Goal: Task Accomplishment & Management: Use online tool/utility

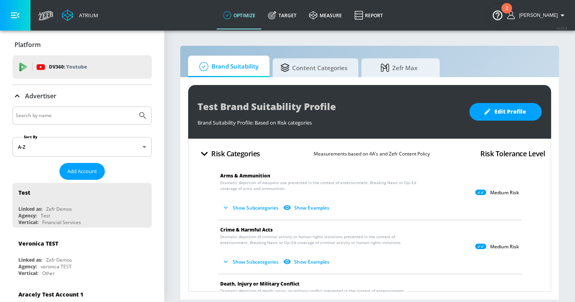
click at [63, 115] on input "Search by name" at bounding box center [75, 115] width 119 height 10
type input "lvmh"
click at [134, 107] on button "Submit Search" at bounding box center [142, 115] width 17 height 17
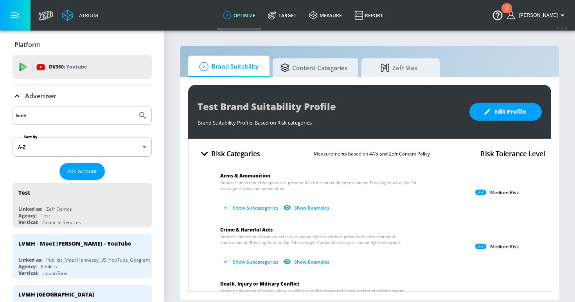
click at [51, 111] on input "lvmh" at bounding box center [75, 115] width 119 height 10
click at [67, 113] on input "lvmh" at bounding box center [75, 115] width 119 height 10
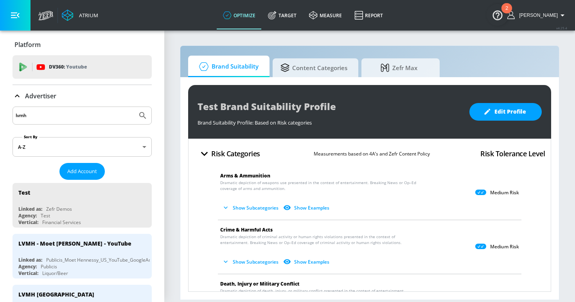
click at [67, 113] on input "lvmh" at bounding box center [75, 115] width 119 height 10
click at [42, 113] on input "lvmh" at bounding box center [75, 115] width 119 height 10
click at [167, 95] on section "Brand Suitability Content Categories Zefr Max Test Brand Suitability Profile Br…" at bounding box center [369, 166] width 411 height 272
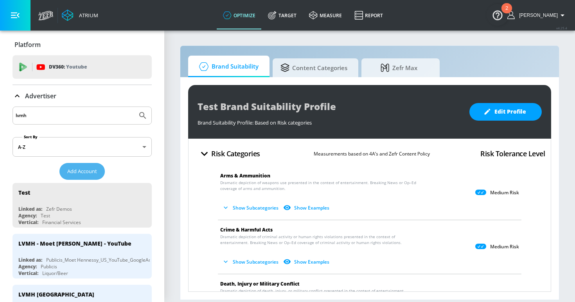
click at [88, 170] on span "Add Account" at bounding box center [82, 171] width 30 height 9
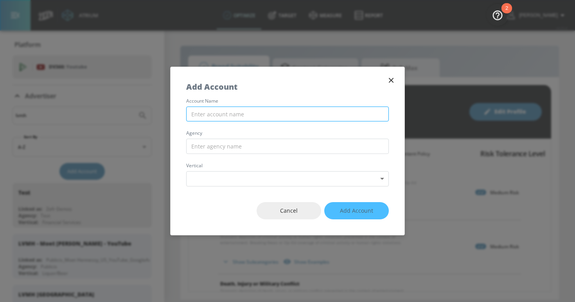
click at [211, 116] on input "text" at bounding box center [287, 113] width 203 height 15
click at [225, 113] on input "LVMH" at bounding box center [287, 113] width 203 height 15
paste input "Publicis_LVMH_US_TikTok"
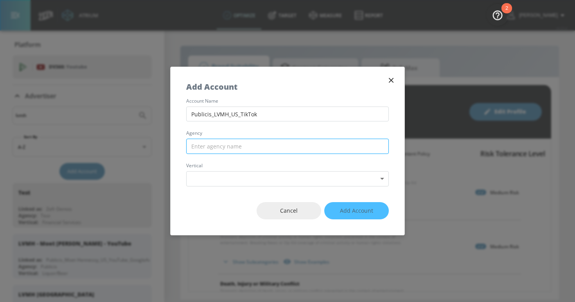
type input "Publicis_LVMH_US_TikTok"
click at [214, 147] on input "text" at bounding box center [287, 145] width 203 height 15
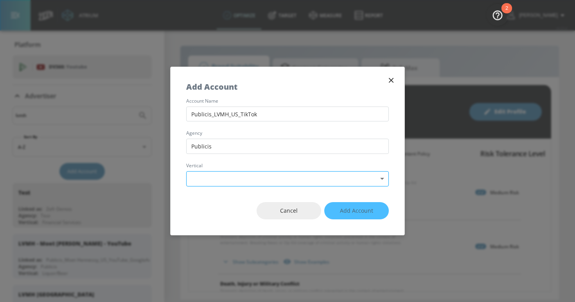
type input "Publicis"
click at [208, 179] on body "Atrium optimize Target measure Report optimize Target measure Report v 4.25.4 […" at bounding box center [287, 151] width 575 height 302
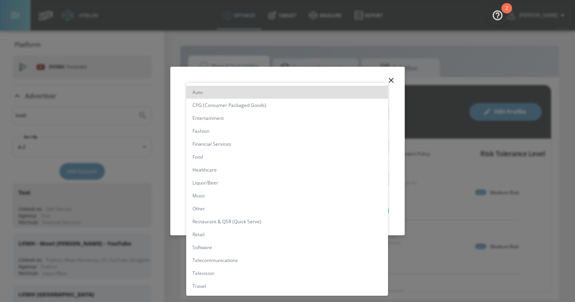
click at [230, 131] on li "Fashion" at bounding box center [287, 130] width 202 height 13
type input "[object Object]"
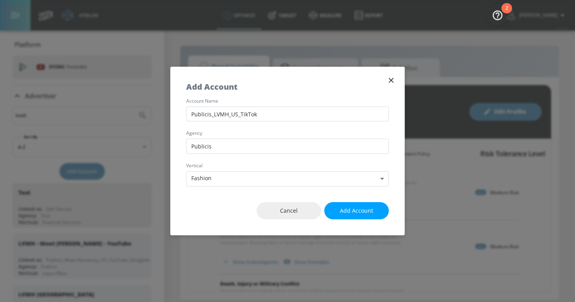
click at [348, 211] on span "Add Account" at bounding box center [356, 211] width 33 height 10
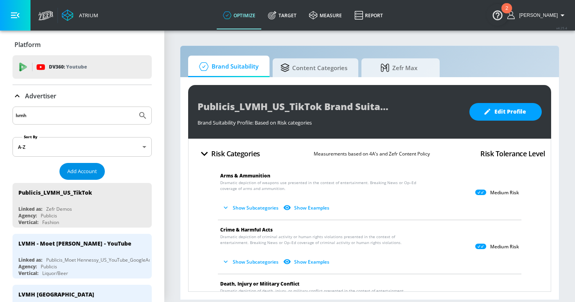
click at [85, 174] on span "Add Account" at bounding box center [82, 171] width 30 height 9
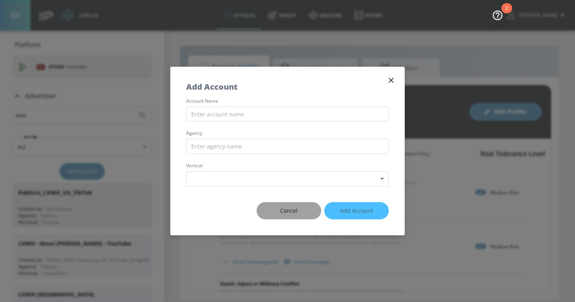
click at [284, 210] on span "Cancel" at bounding box center [288, 211] width 33 height 10
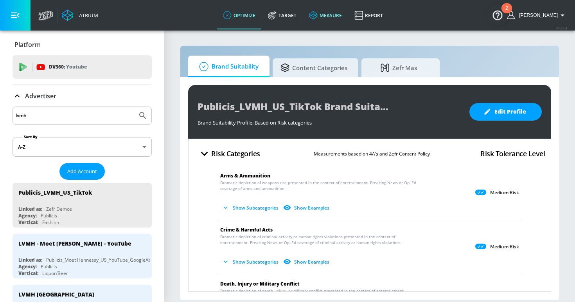
click at [337, 19] on link "measure" at bounding box center [325, 15] width 45 height 28
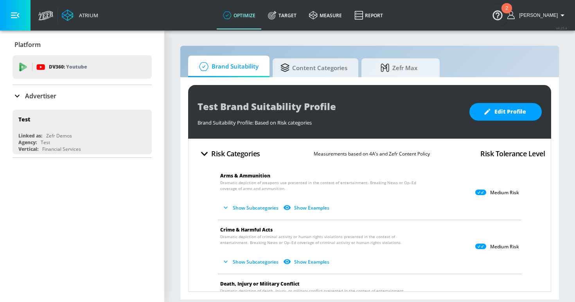
click at [90, 183] on div "Platform DV360: Youtube DV360: Youtube Advertiser Sort By A-Z asc ​ Add Account…" at bounding box center [82, 166] width 164 height 271
click at [156, 223] on div "Platform DV360: Youtube DV360: Youtube Advertiser Sort By A-Z asc ​ Add Account…" at bounding box center [82, 166] width 164 height 271
click at [25, 108] on ul "Test Linked as: Zefr Demos Agency: Test Vertical: Financial Services" at bounding box center [82, 131] width 139 height 51
click at [33, 92] on p "Advertiser" at bounding box center [40, 96] width 31 height 9
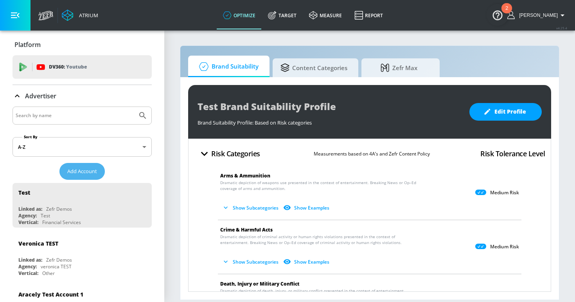
click at [84, 166] on button "Add Account" at bounding box center [81, 171] width 45 height 17
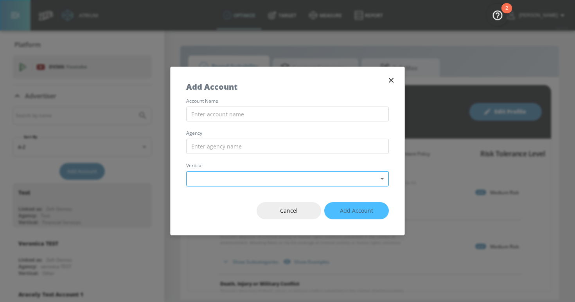
click at [255, 175] on body "Atrium optimize Target measure Report optimize Target measure Report v 4.25.4 H…" at bounding box center [287, 151] width 575 height 302
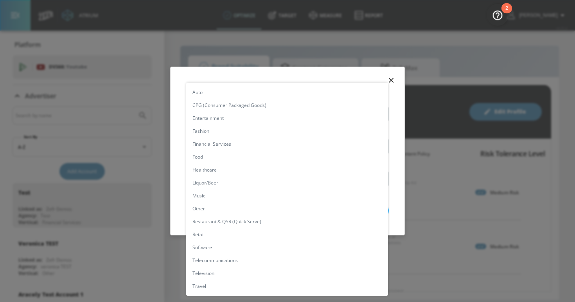
click at [252, 193] on li "Music" at bounding box center [287, 195] width 202 height 13
type input "[object Object]"
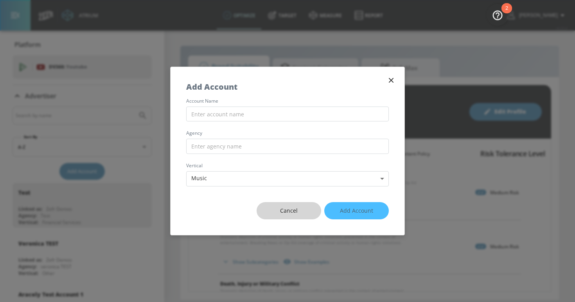
click at [291, 207] on span "Cancel" at bounding box center [288, 211] width 33 height 10
